Goal: Find contact information: Find contact information

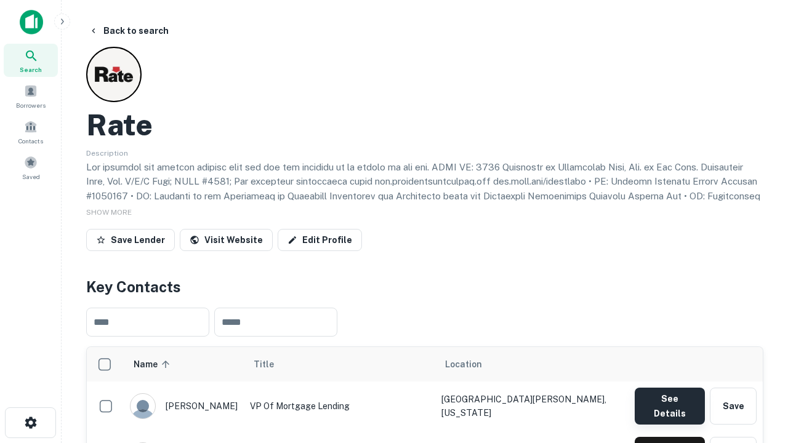
click at [669, 400] on button "See Details" at bounding box center [669, 406] width 70 height 37
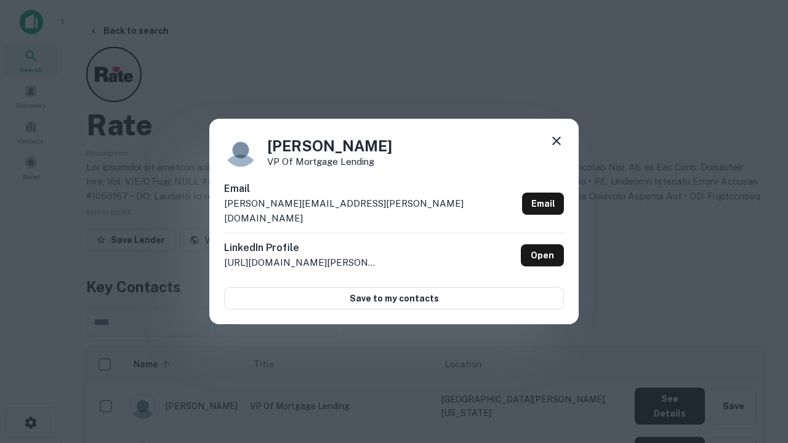
click at [556, 148] on icon at bounding box center [556, 141] width 15 height 15
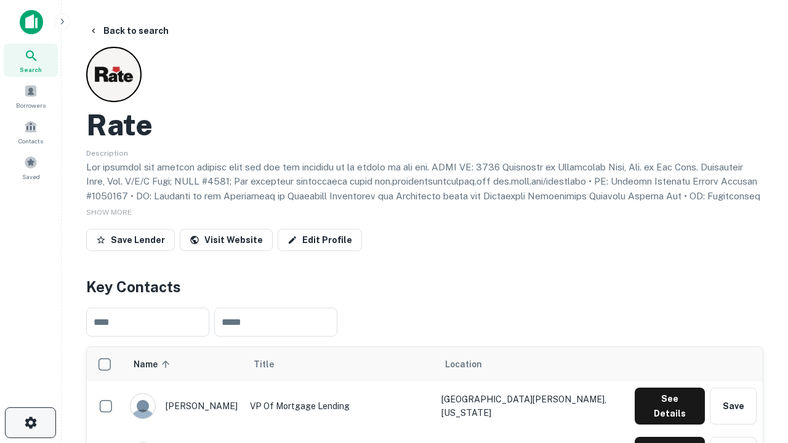
click at [30, 423] on icon "button" at bounding box center [30, 422] width 15 height 15
